Goal: Task Accomplishment & Management: Use online tool/utility

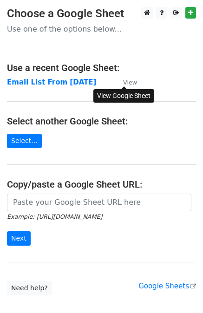
click at [130, 84] on small "View" at bounding box center [130, 82] width 14 height 7
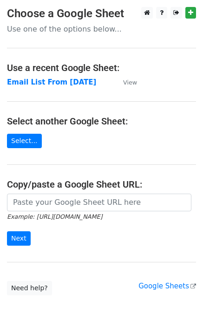
click at [44, 31] on p "Use one of the options below..." at bounding box center [101, 29] width 189 height 10
click at [24, 139] on link "Select..." at bounding box center [24, 141] width 35 height 14
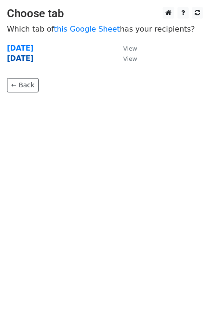
click at [33, 57] on strong "18-09-2025" at bounding box center [20, 58] width 26 height 8
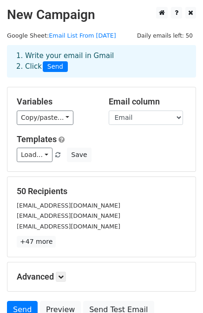
scroll to position [46, 0]
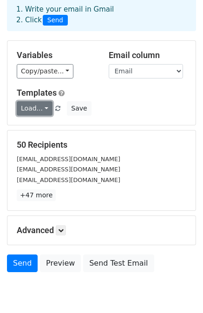
click at [43, 109] on link "Load..." at bounding box center [35, 108] width 36 height 14
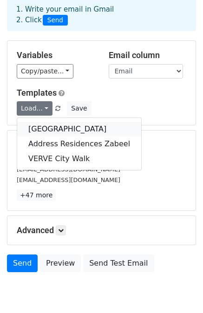
click at [55, 131] on link "[GEOGRAPHIC_DATA]" at bounding box center [79, 129] width 124 height 15
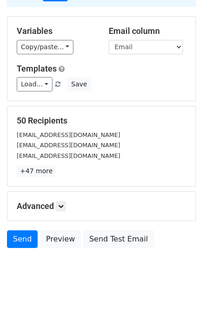
scroll to position [84, 0]
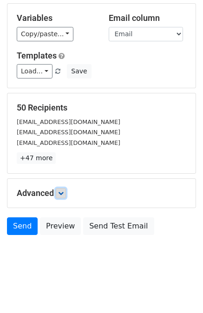
click at [65, 188] on link at bounding box center [61, 193] width 10 height 10
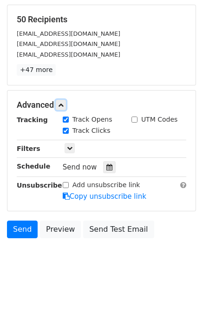
scroll to position [174, 0]
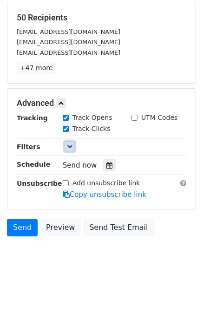
click at [67, 147] on icon at bounding box center [70, 147] width 6 height 6
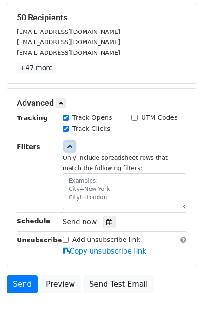
click at [67, 147] on icon at bounding box center [70, 147] width 6 height 6
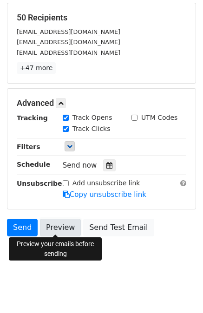
click at [62, 229] on link "Preview" at bounding box center [60, 228] width 41 height 18
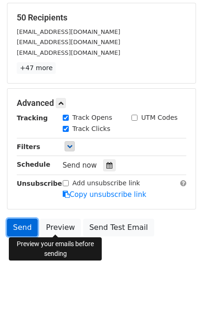
click at [24, 223] on link "Send" at bounding box center [22, 228] width 31 height 18
